Goal: Task Accomplishment & Management: Manage account settings

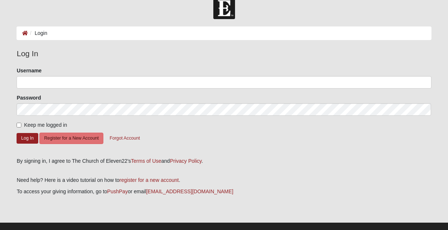
scroll to position [23, 0]
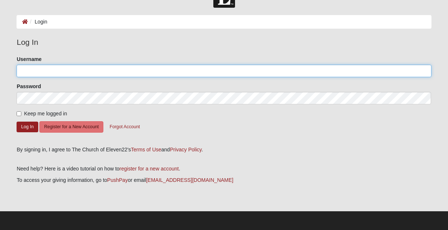
click at [55, 72] on input "Username" at bounding box center [224, 71] width 415 height 13
type input "b"
type input "v"
type input "c"
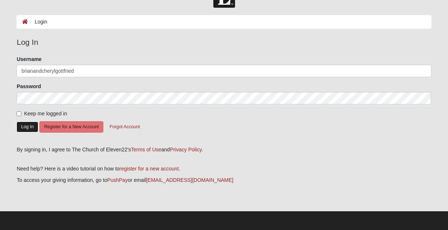
click at [28, 128] on button "Log In" at bounding box center [27, 127] width 21 height 11
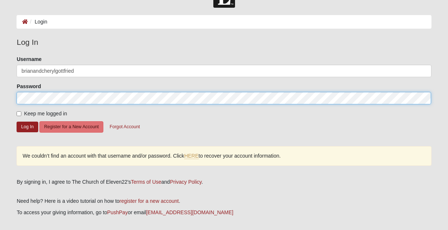
click at [17, 122] on button "Log In" at bounding box center [27, 127] width 21 height 11
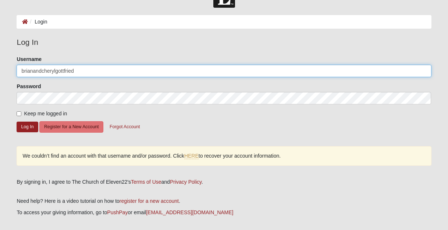
drag, startPoint x: 77, startPoint y: 72, endPoint x: 13, endPoint y: 71, distance: 63.7
click at [13, 71] on div "Please correct the following: Username brianandcherylgottfried Password Keep me…" at bounding box center [224, 115] width 426 height 118
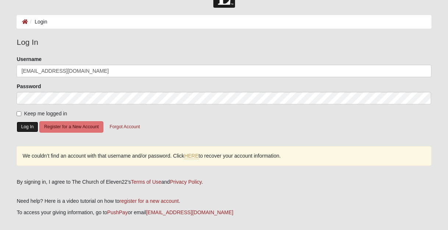
click at [31, 126] on button "Log In" at bounding box center [27, 127] width 21 height 11
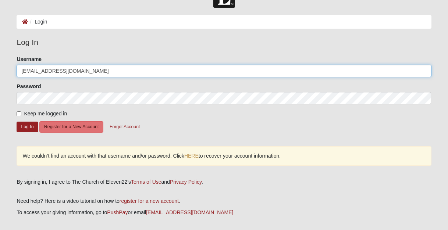
drag, startPoint x: 89, startPoint y: 73, endPoint x: -7, endPoint y: 71, distance: 96.8
click at [0, 71] on html "Log In Login Login Error Log In Please correct the following: Username cherylhe…" at bounding box center [224, 120] width 448 height 286
type input "brianandcherylgottfried"
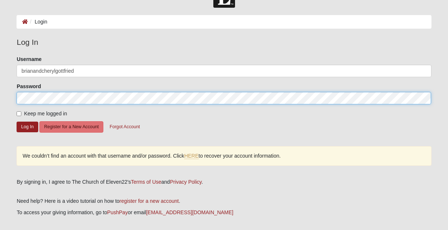
click at [3, 94] on form "Log In Login Login Error Log In Please correct the following: Username brianand…" at bounding box center [224, 124] width 448 height 277
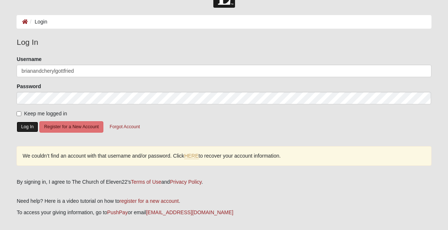
click at [28, 126] on button "Log In" at bounding box center [27, 127] width 21 height 11
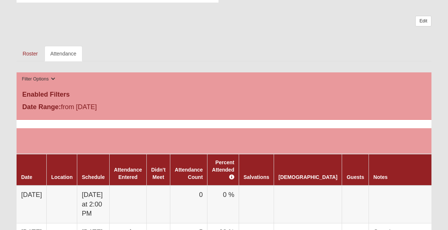
scroll to position [255, 0]
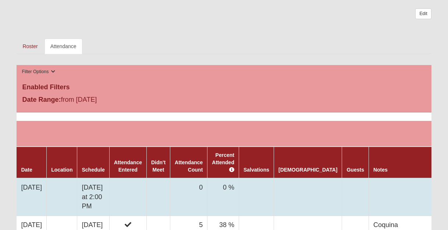
click at [42, 191] on td "[DATE]" at bounding box center [32, 198] width 30 height 38
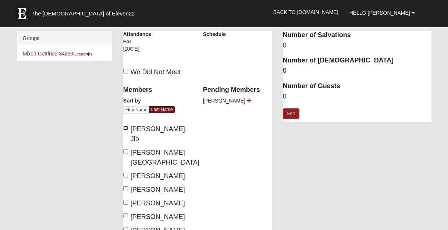
click at [126, 128] on input "[PERSON_NAME], Jib" at bounding box center [125, 128] width 5 height 5
checkbox input "true"
click at [128, 173] on input "[PERSON_NAME]" at bounding box center [125, 175] width 5 height 5
checkbox input "true"
click at [126, 187] on input "[PERSON_NAME]" at bounding box center [125, 189] width 5 height 5
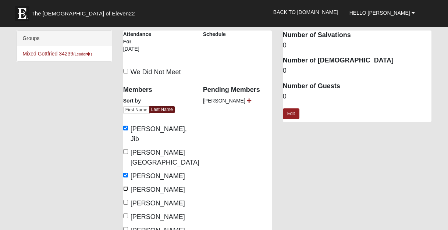
checkbox input "true"
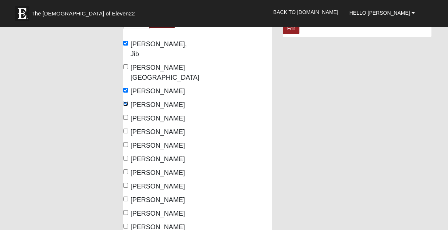
scroll to position [86, 0]
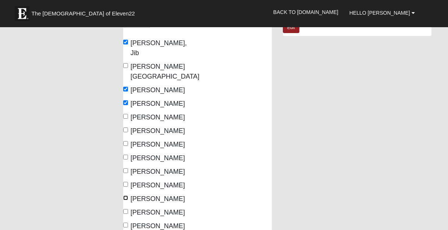
click at [127, 196] on input "[PERSON_NAME]" at bounding box center [125, 198] width 5 height 5
checkbox input "true"
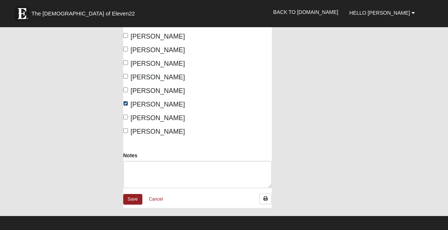
scroll to position [179, 0]
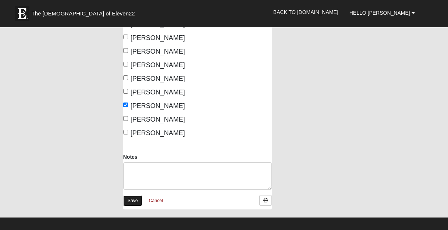
click at [134, 196] on link "Save" at bounding box center [132, 201] width 19 height 11
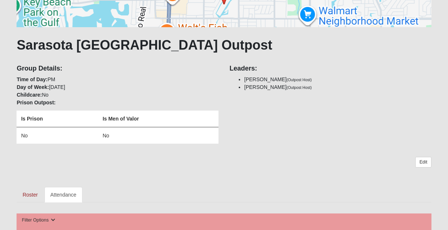
scroll to position [107, 0]
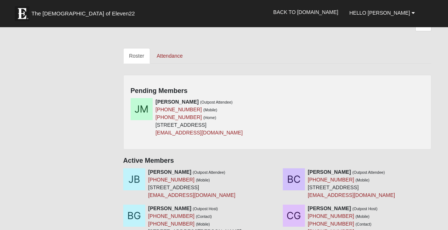
scroll to position [246, 0]
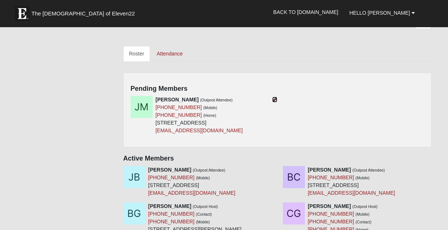
click at [274, 100] on icon at bounding box center [274, 99] width 5 height 5
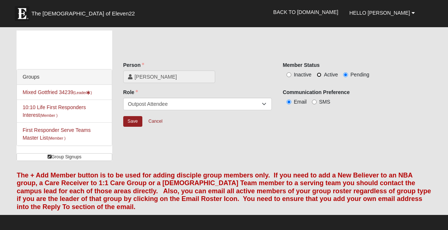
click at [319, 74] on input "Active" at bounding box center [319, 75] width 5 height 5
radio input "true"
click at [131, 121] on input "Save" at bounding box center [132, 121] width 19 height 11
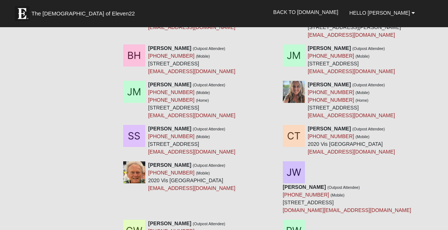
scroll to position [374, 0]
